Goal: Browse casually: Explore the website without a specific task or goal

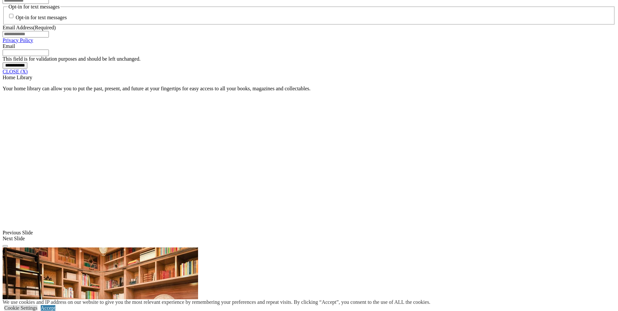
scroll to position [535, 0]
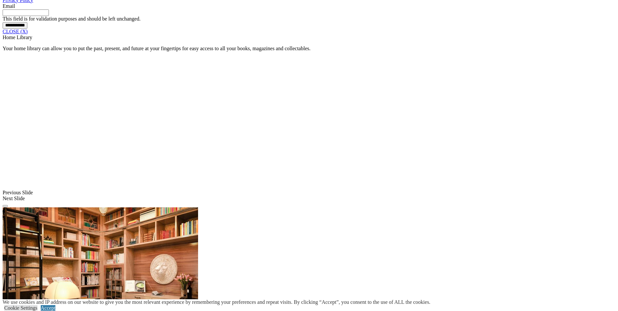
scroll to position [575, 0]
